Goal: Find specific page/section: Find specific page/section

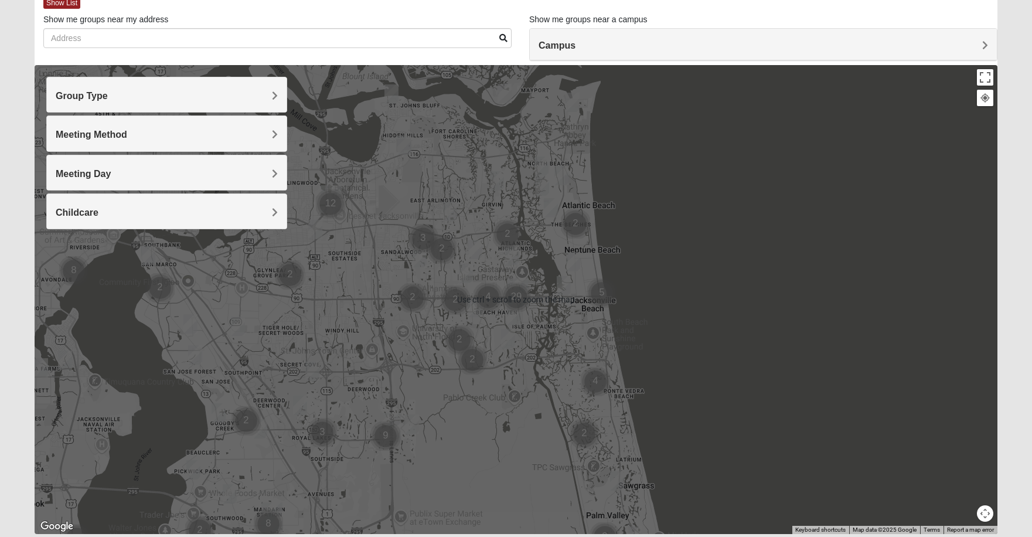
scroll to position [78, 0]
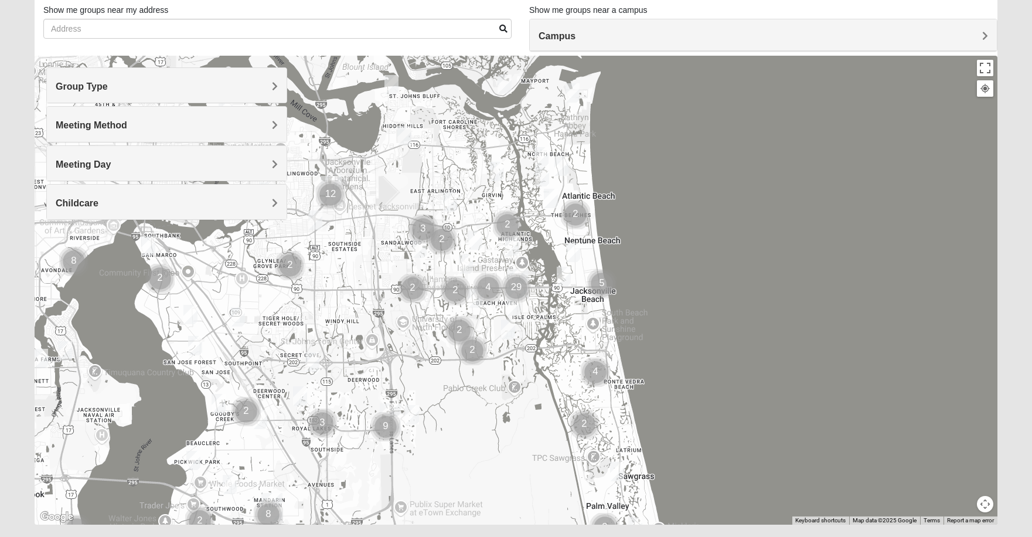
click at [82, 77] on div "Group Type" at bounding box center [167, 85] width 240 height 35
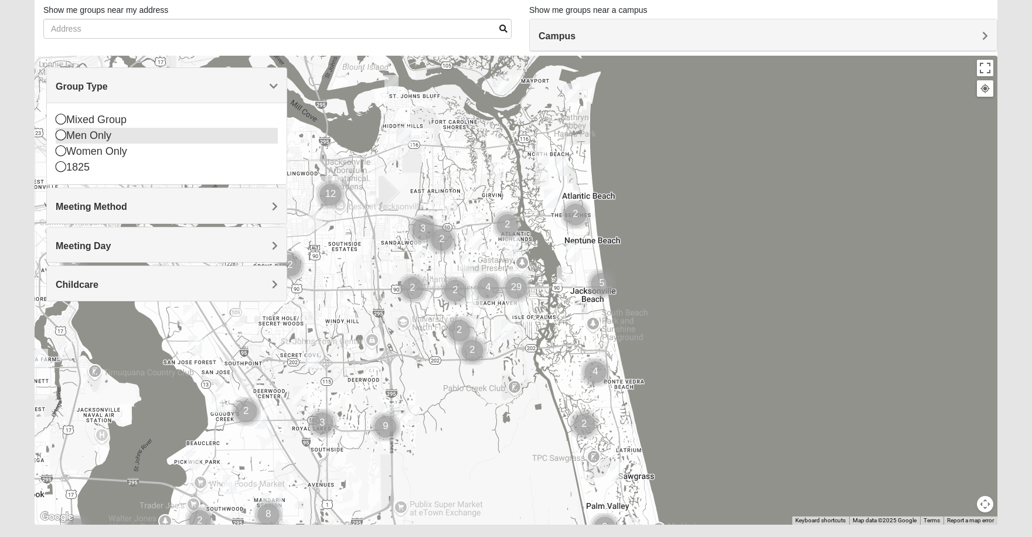
click at [57, 135] on icon at bounding box center [61, 134] width 11 height 11
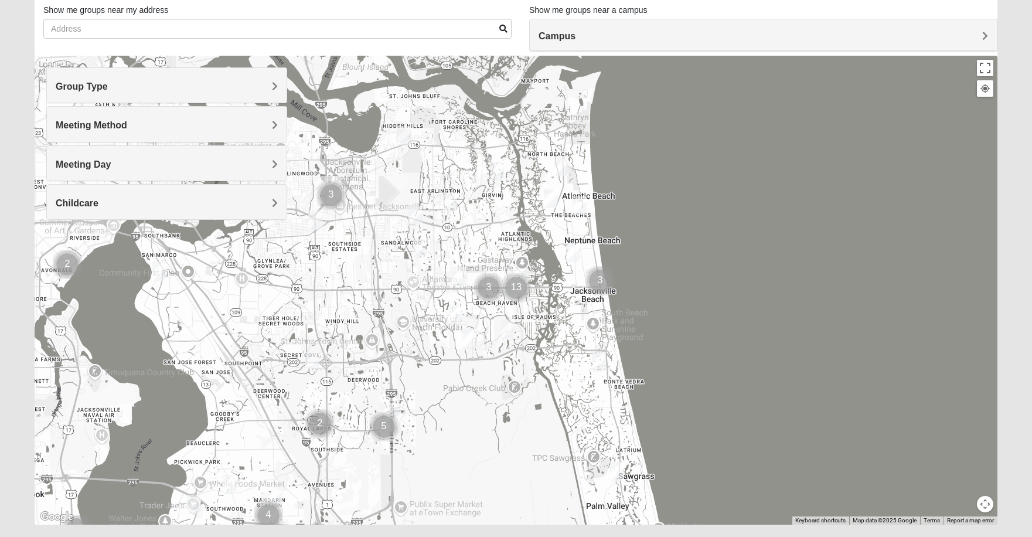
click at [115, 126] on span "Meeting Method" at bounding box center [91, 125] width 71 height 10
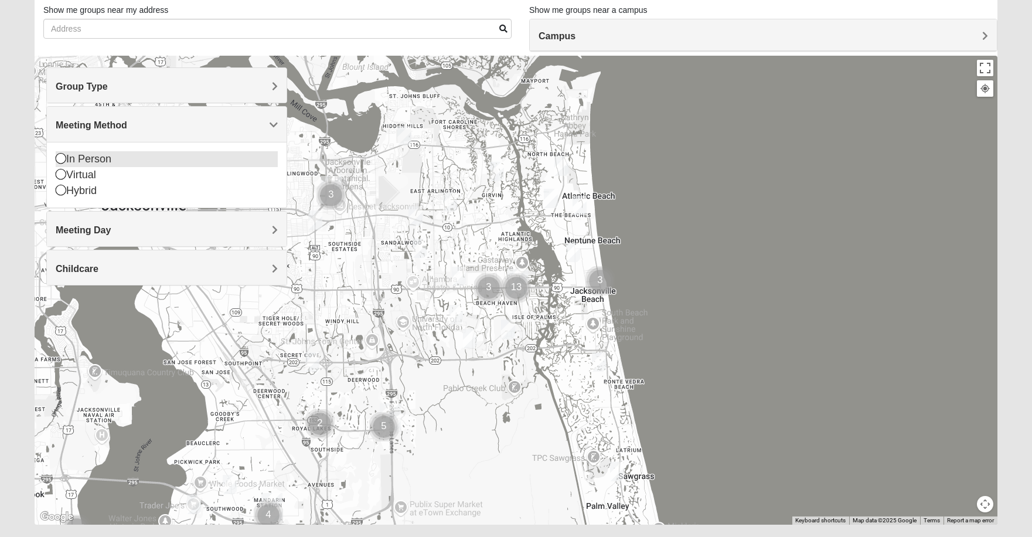
click at [59, 157] on icon at bounding box center [61, 158] width 11 height 11
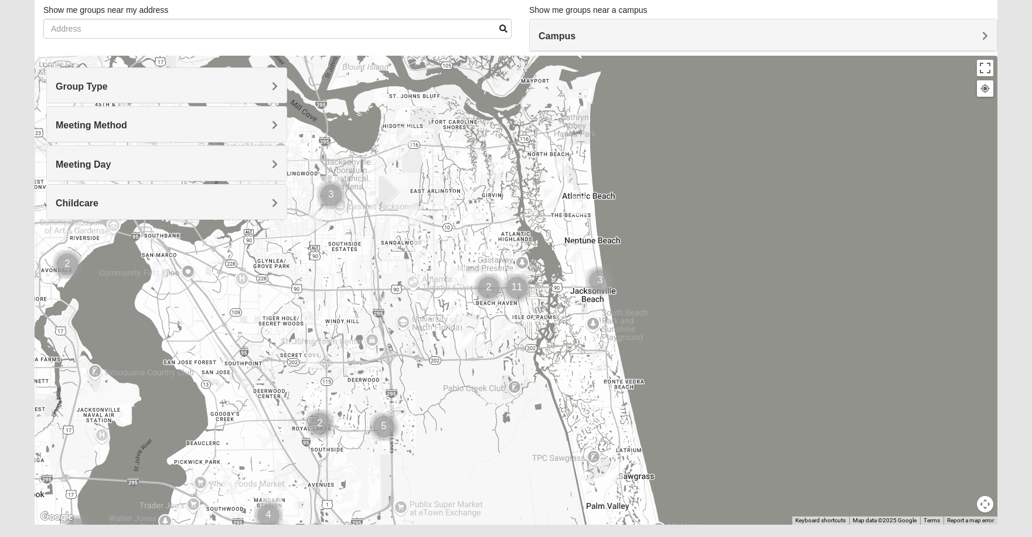
click at [100, 165] on span "Meeting Day" at bounding box center [83, 164] width 55 height 10
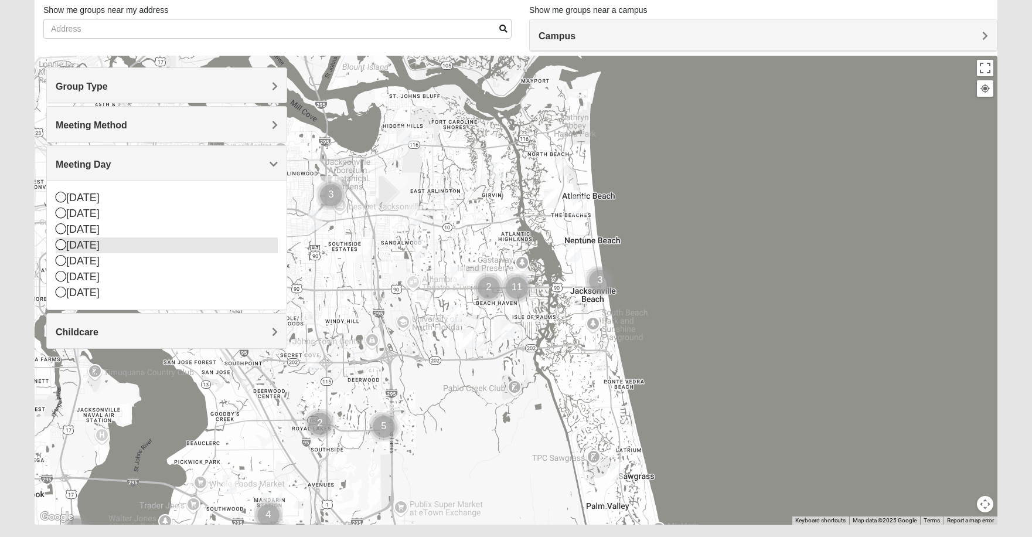
click at [58, 245] on icon at bounding box center [61, 244] width 11 height 11
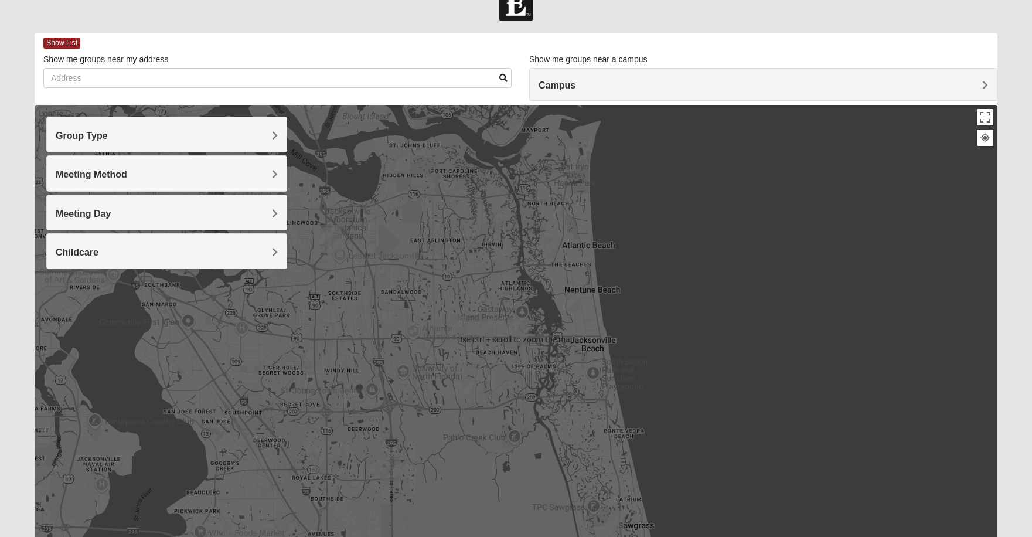
scroll to position [0, 0]
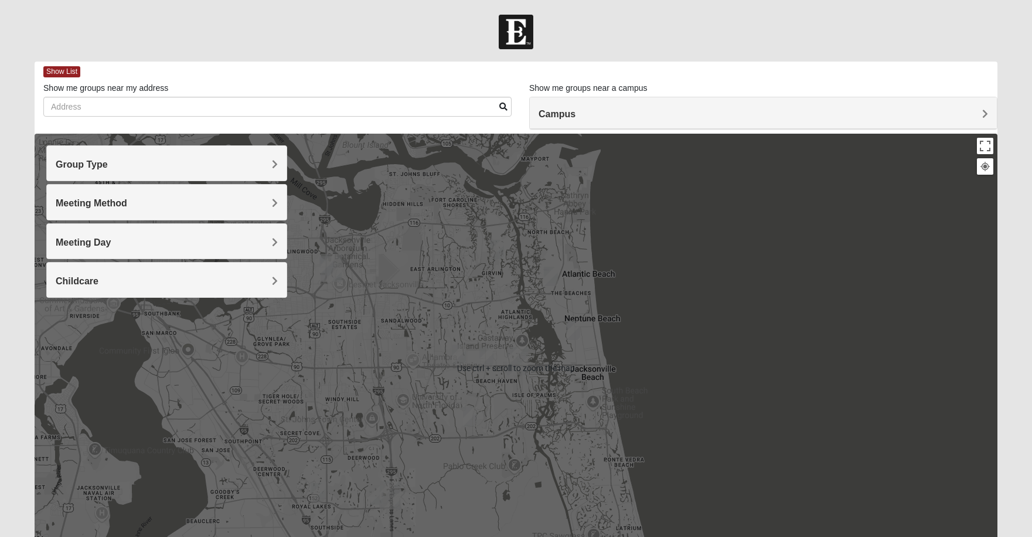
click at [697, 326] on div at bounding box center [516, 368] width 963 height 469
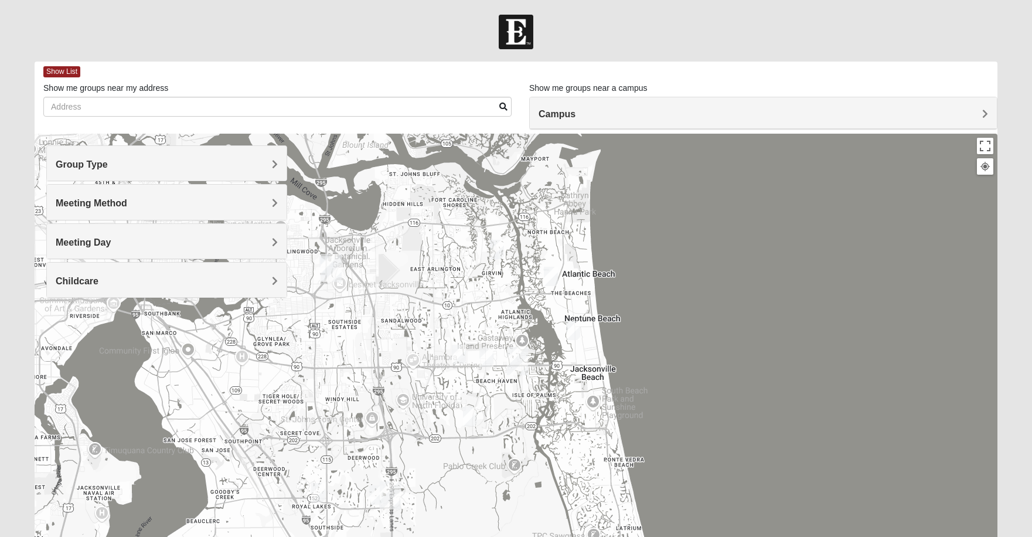
click at [772, 247] on div at bounding box center [516, 368] width 963 height 469
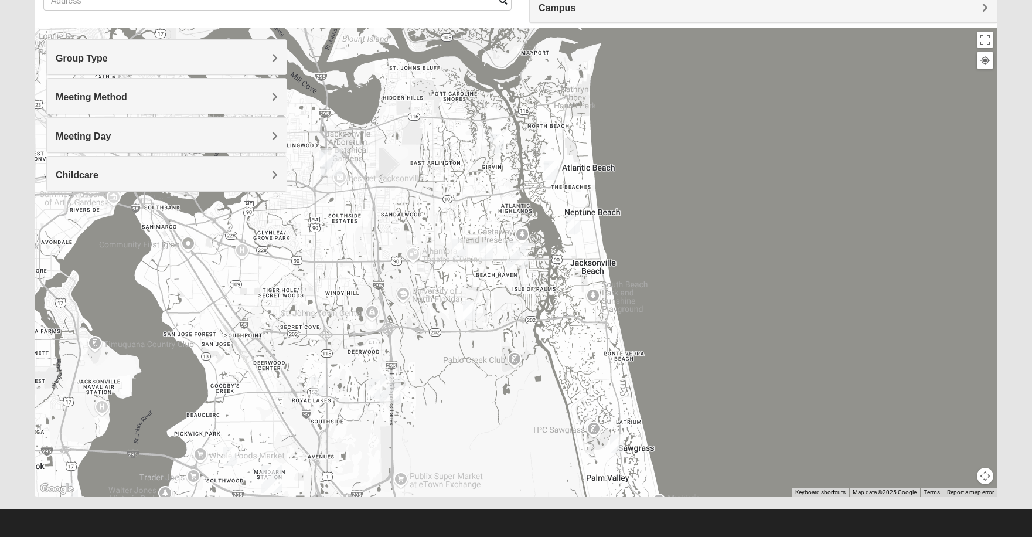
scroll to position [108, 0]
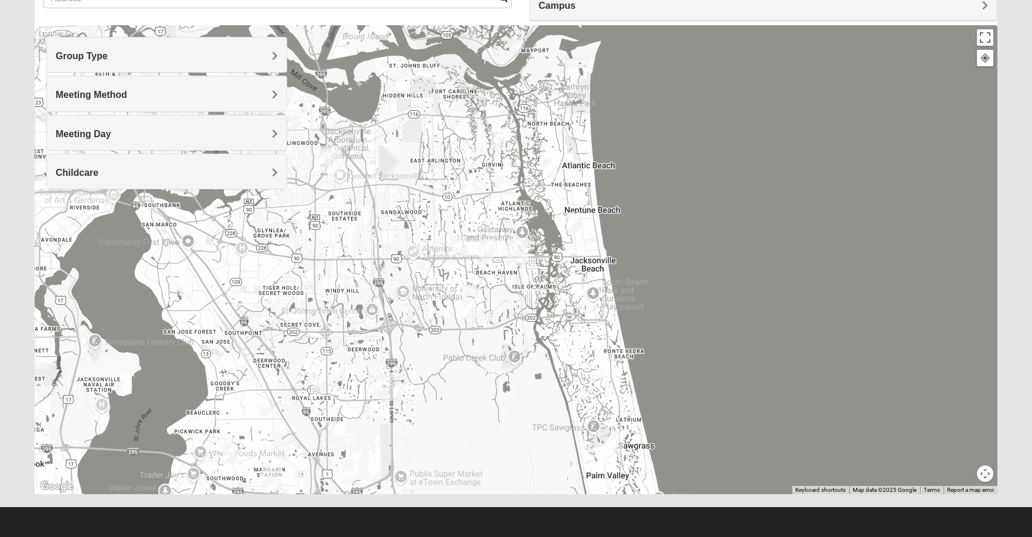
click at [616, 439] on img "Mens Sopchak 32082" at bounding box center [617, 440] width 14 height 19
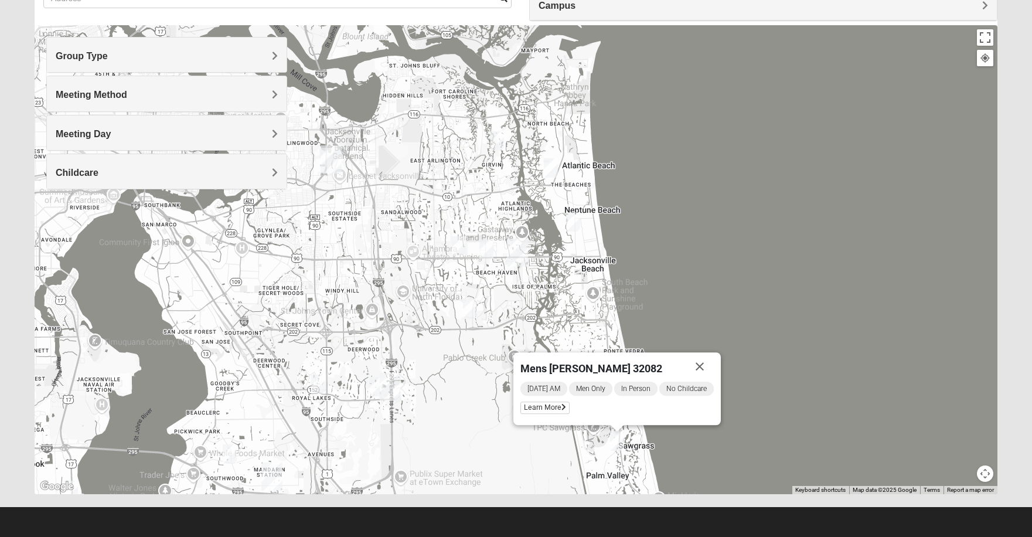
click at [544, 386] on span "[DATE] AM" at bounding box center [543, 388] width 47 height 14
click at [534, 405] on span "Learn More" at bounding box center [544, 407] width 49 height 12
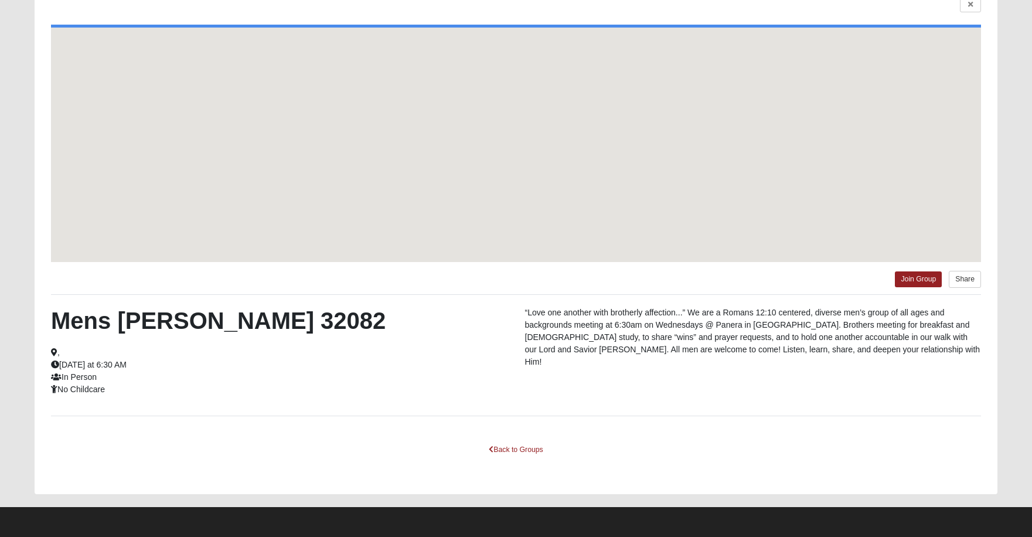
scroll to position [57, 0]
